Goal: Information Seeking & Learning: Learn about a topic

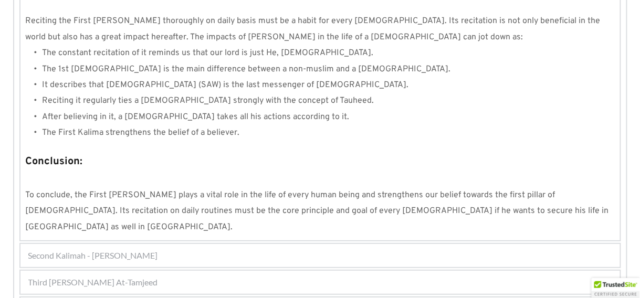
scroll to position [1051, 0]
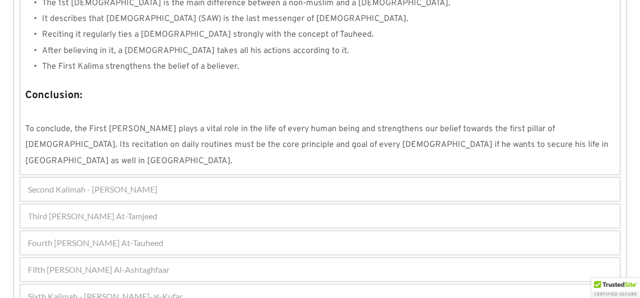
click at [212, 258] on div "Fifth [PERSON_NAME] Al-Ashtaghfaar" at bounding box center [319, 269] width 599 height 23
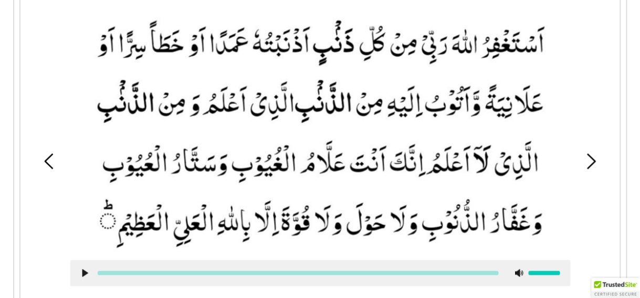
scroll to position [362, 0]
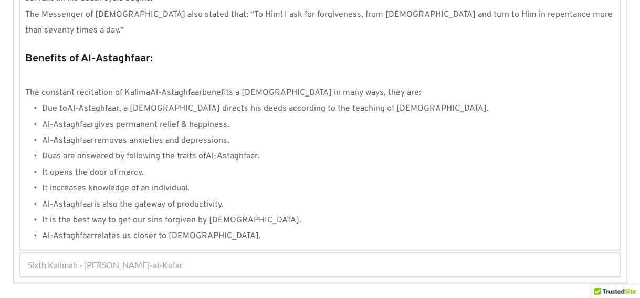
click at [183, 254] on div "Sixth Kalimah - [PERSON_NAME]-al-Kufar" at bounding box center [319, 265] width 599 height 23
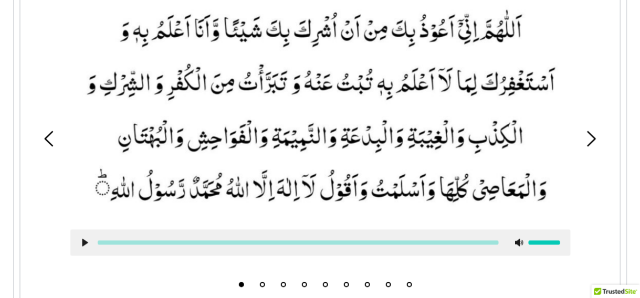
scroll to position [388, 0]
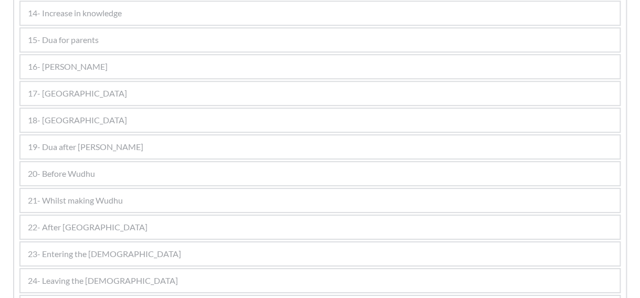
click at [82, 91] on div "17- [GEOGRAPHIC_DATA]" at bounding box center [319, 93] width 599 height 23
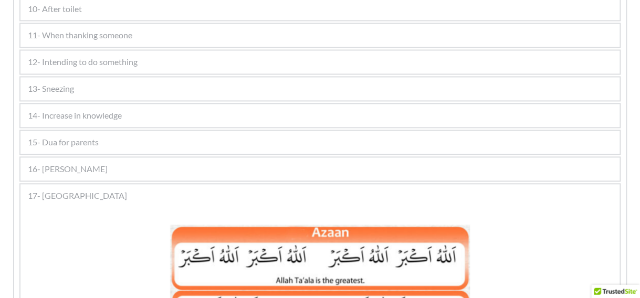
scroll to position [498, 0]
